Goal: Transaction & Acquisition: Purchase product/service

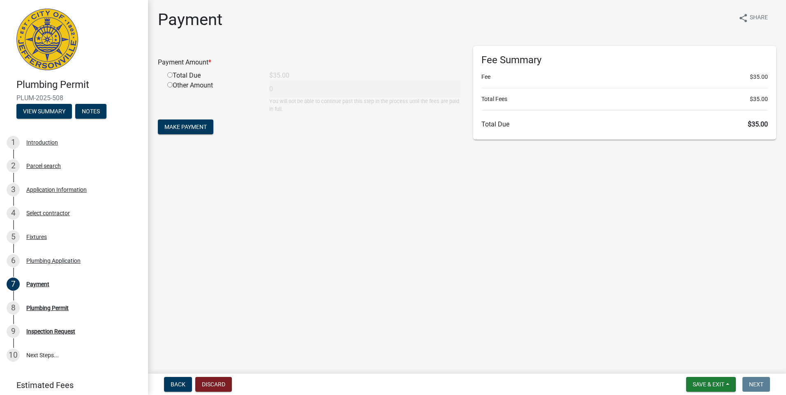
drag, startPoint x: 170, startPoint y: 75, endPoint x: 175, endPoint y: 93, distance: 18.5
click at [170, 76] on input "radio" at bounding box center [169, 74] width 5 height 5
radio input "true"
type input "35"
click at [184, 129] on span "Make Payment" at bounding box center [185, 127] width 42 height 7
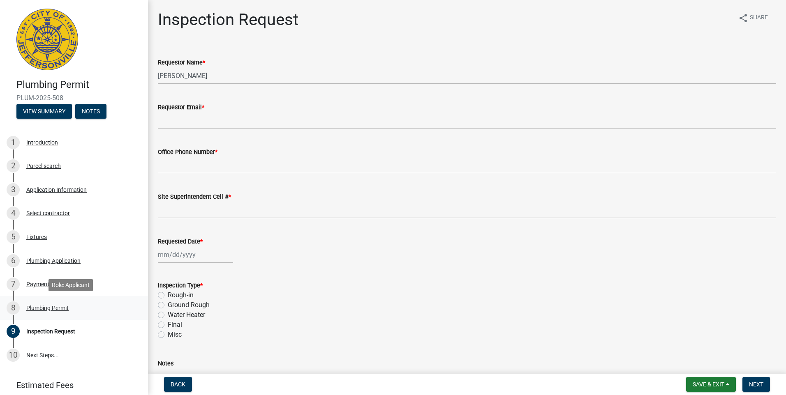
click at [37, 307] on div "Plumbing Permit" at bounding box center [47, 308] width 42 height 6
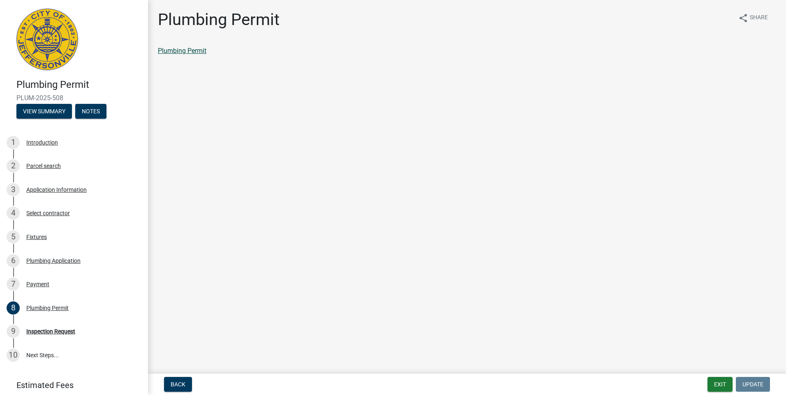
click at [190, 49] on link "Plumbing Permit" at bounding box center [182, 51] width 48 height 8
